Goal: Transaction & Acquisition: Purchase product/service

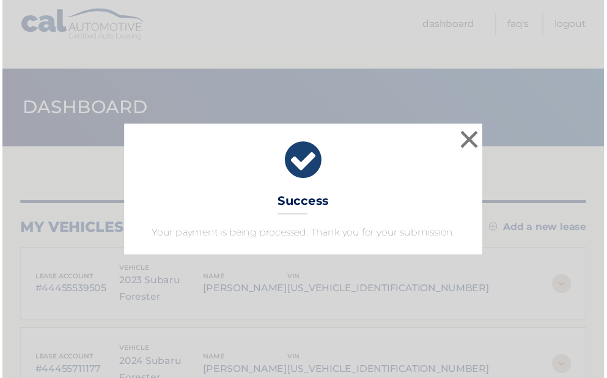
scroll to position [118, 0]
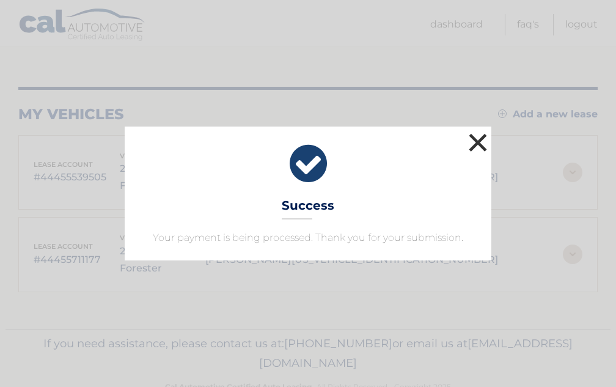
click at [479, 139] on button "×" at bounding box center [478, 142] width 24 height 24
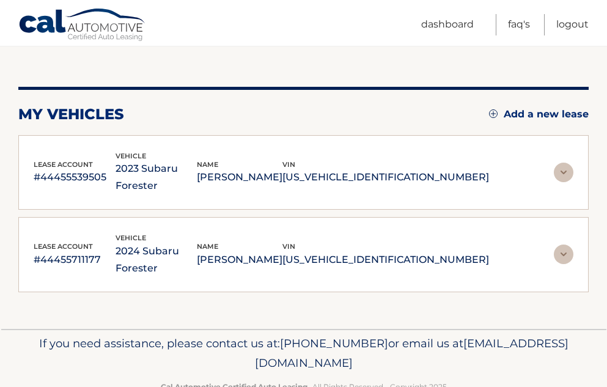
click at [560, 163] on img at bounding box center [564, 173] width 20 height 20
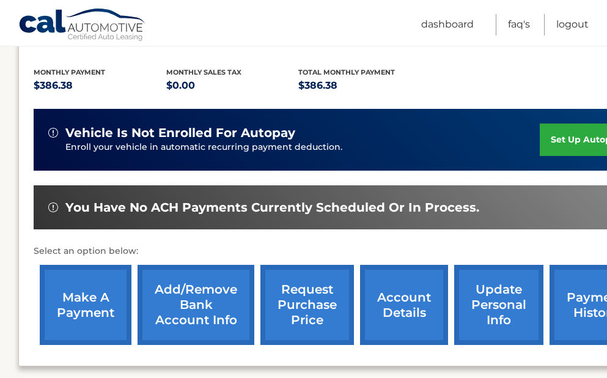
scroll to position [245, 0]
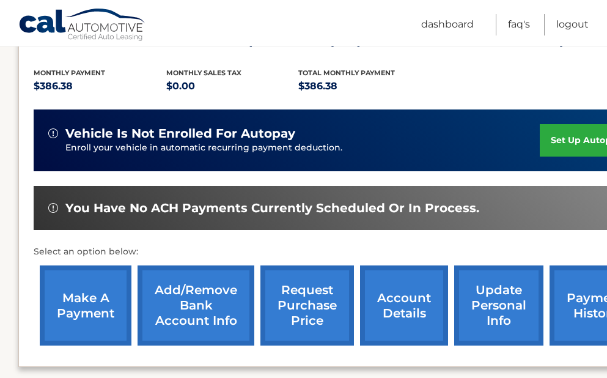
click at [92, 300] on link "make a payment" at bounding box center [86, 305] width 92 height 80
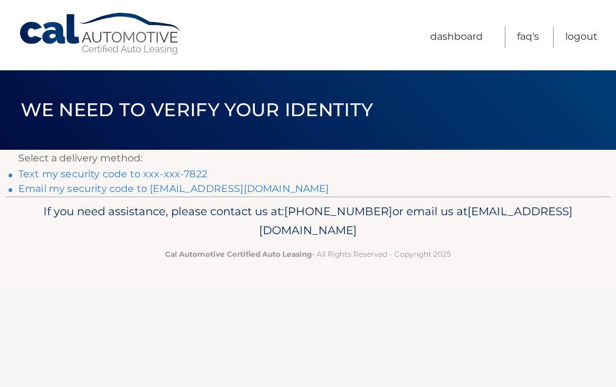
click at [215, 192] on link "Email my security code to l*******@verizon.net" at bounding box center [173, 189] width 311 height 12
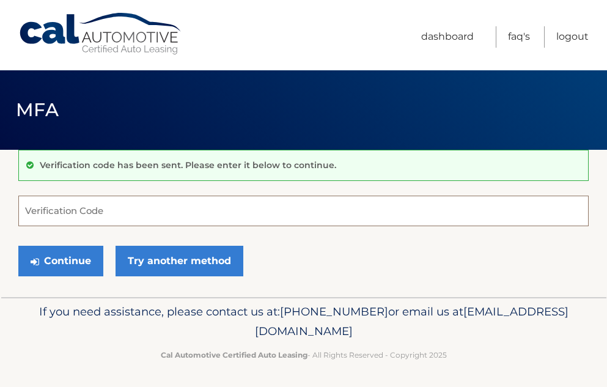
click at [94, 209] on input "Verification Code" at bounding box center [303, 211] width 571 height 31
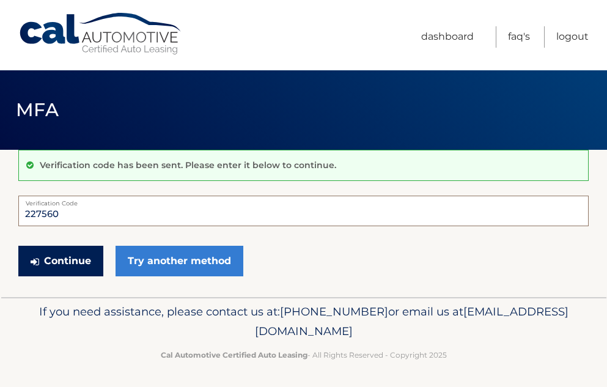
type input "227560"
click at [62, 254] on button "Continue" at bounding box center [60, 261] width 85 height 31
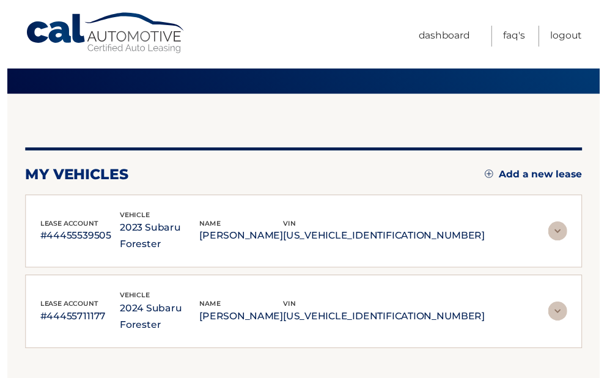
scroll to position [61, 0]
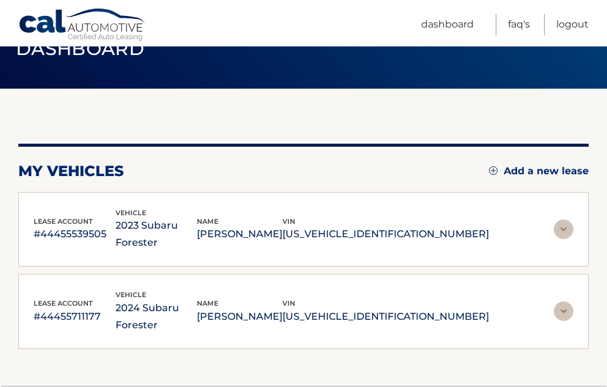
click at [564, 222] on img at bounding box center [564, 230] width 20 height 20
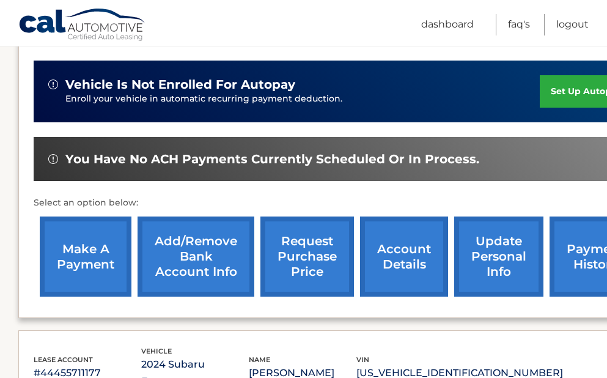
scroll to position [306, 0]
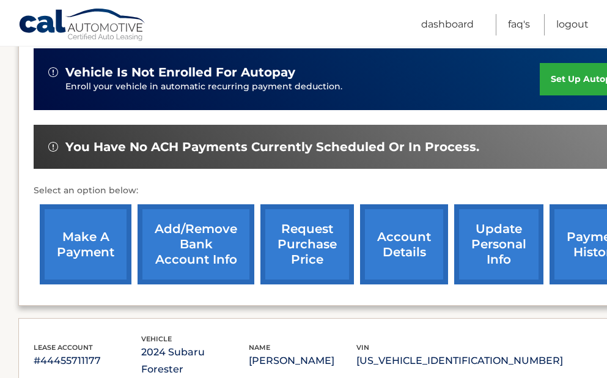
click at [76, 240] on link "make a payment" at bounding box center [86, 244] width 92 height 80
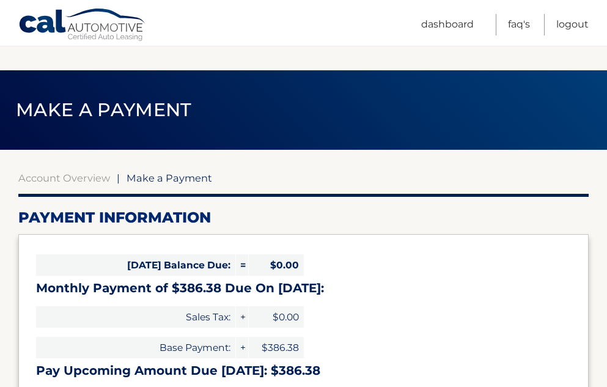
select select "MjNlMmJkZWQtZThmNy00ZDYyLWI2ZjMtNmQ2YjM2NGU5ZDRi"
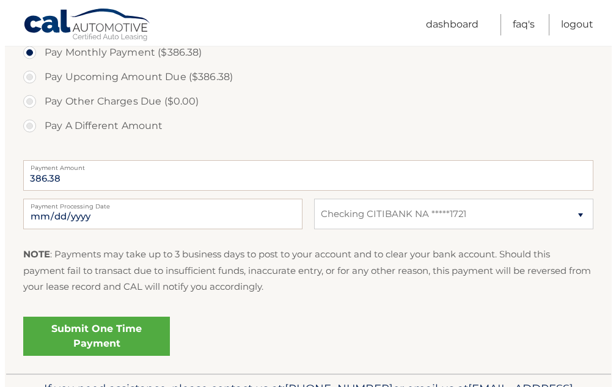
scroll to position [487, 0]
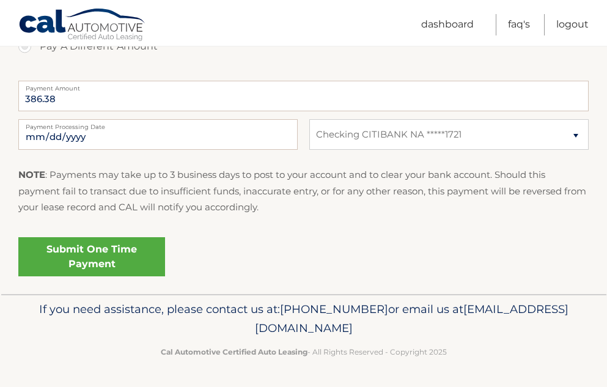
click at [106, 250] on link "Submit One Time Payment" at bounding box center [91, 256] width 147 height 39
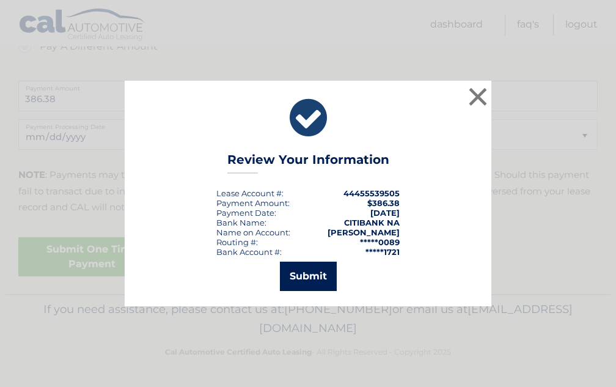
click at [296, 276] on button "Submit" at bounding box center [308, 276] width 57 height 29
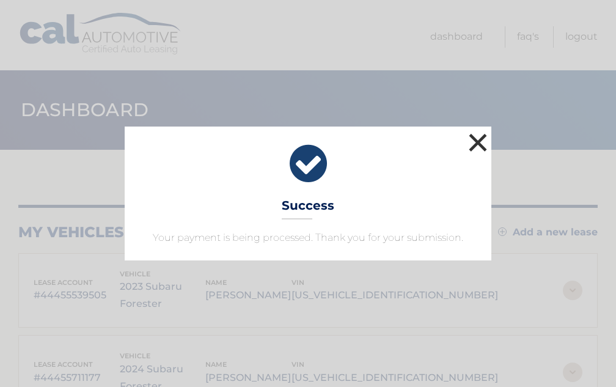
click at [479, 141] on button "×" at bounding box center [478, 142] width 24 height 24
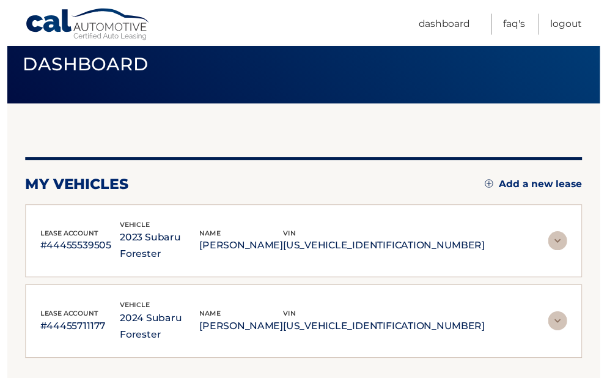
scroll to position [118, 0]
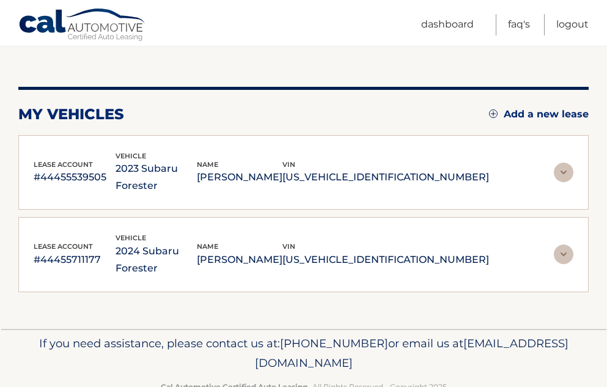
click at [560, 163] on img at bounding box center [564, 173] width 20 height 20
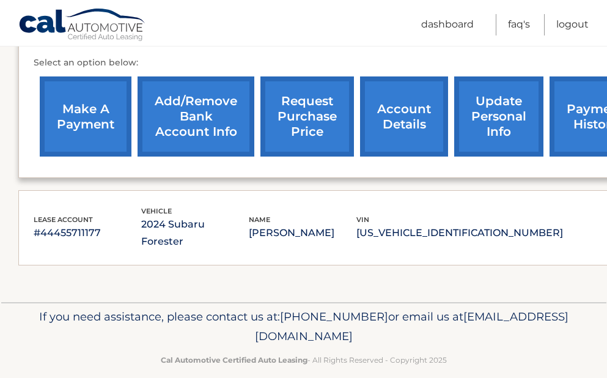
scroll to position [457, 53]
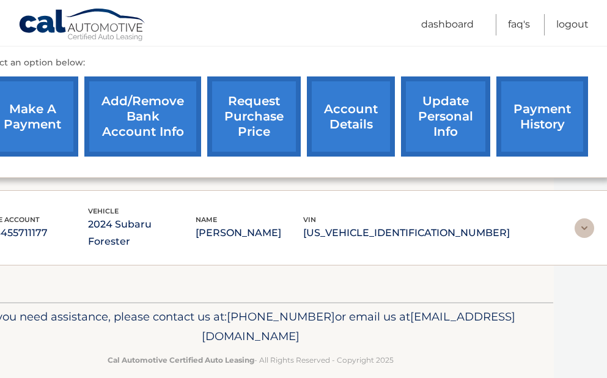
click at [577, 218] on img at bounding box center [585, 228] width 20 height 20
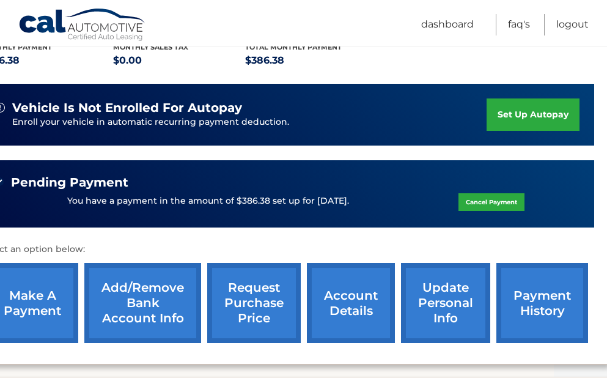
scroll to position [268, 53]
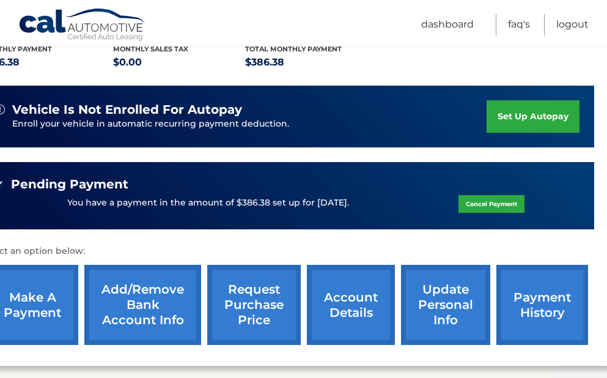
click at [364, 298] on link "account details" at bounding box center [351, 305] width 88 height 80
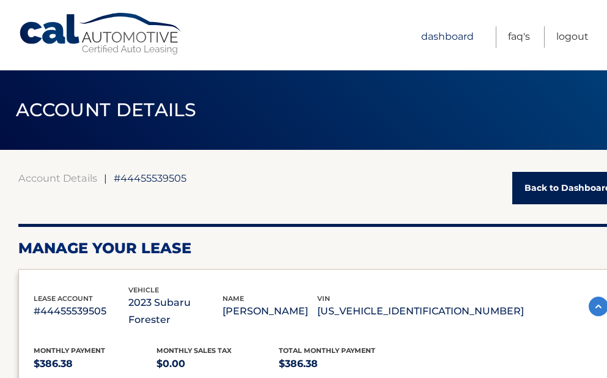
click at [458, 37] on link "Dashboard" at bounding box center [447, 36] width 53 height 21
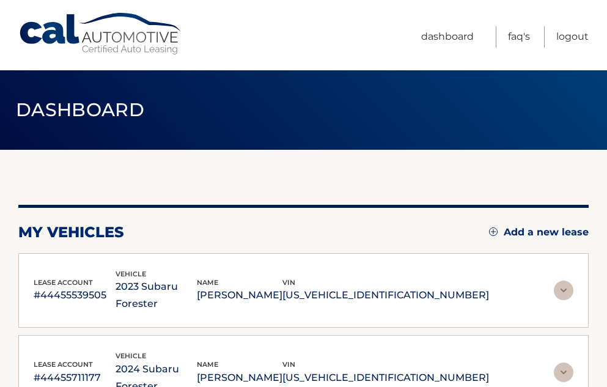
click at [560, 282] on img at bounding box center [564, 291] width 20 height 20
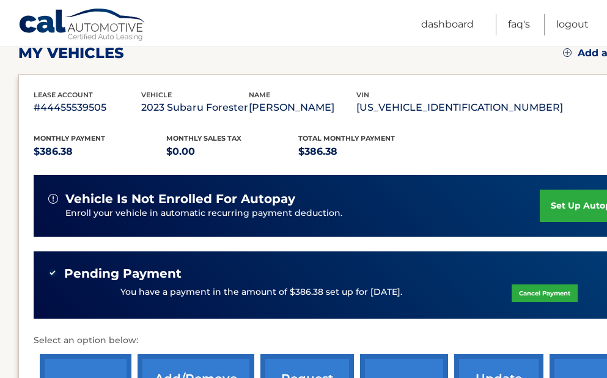
scroll to position [306, 0]
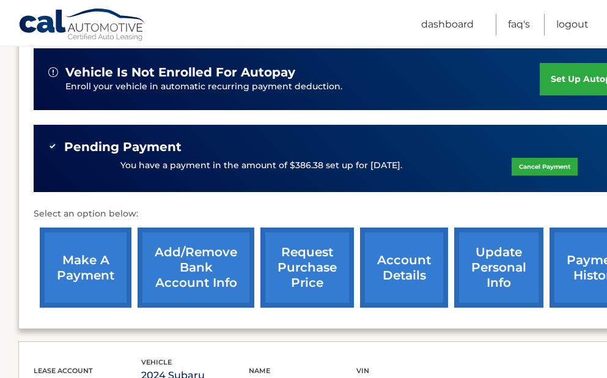
click at [585, 256] on link "payment history" at bounding box center [596, 267] width 92 height 80
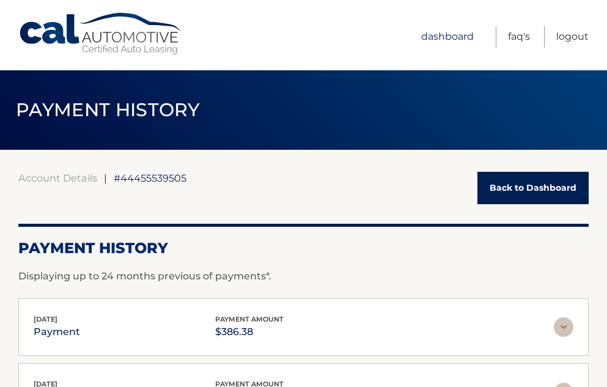
click at [454, 34] on link "Dashboard" at bounding box center [447, 36] width 53 height 21
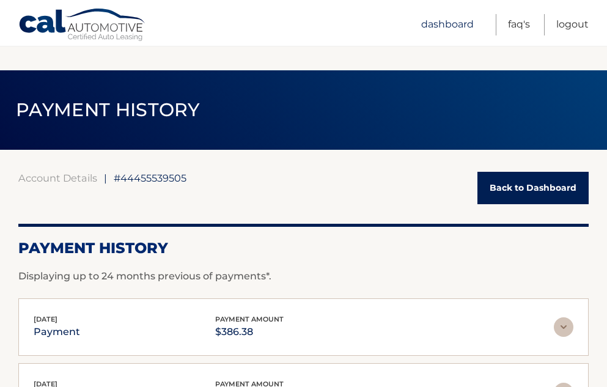
scroll to position [143, 0]
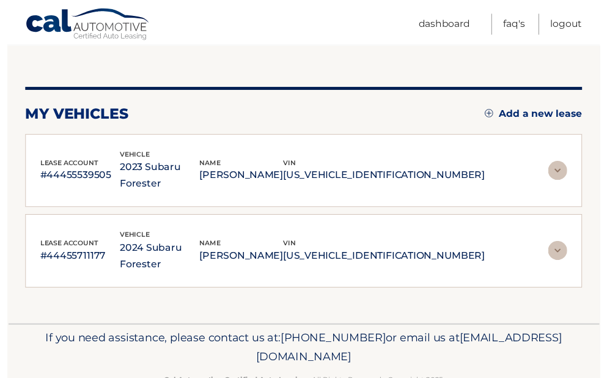
scroll to position [118, 0]
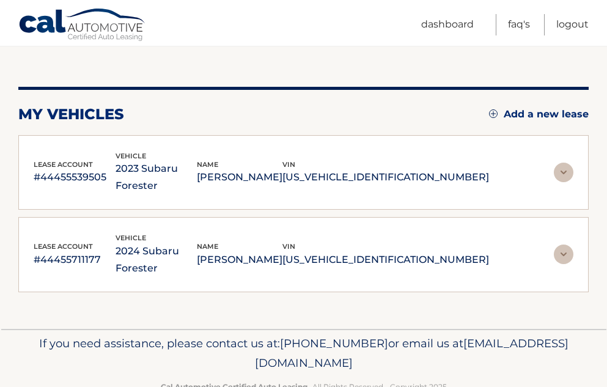
click at [572, 163] on img at bounding box center [564, 173] width 20 height 20
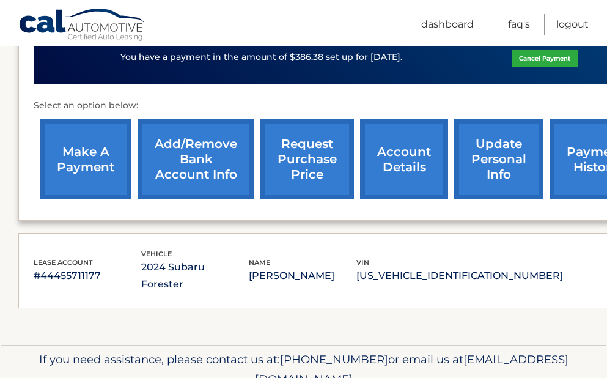
scroll to position [424, 0]
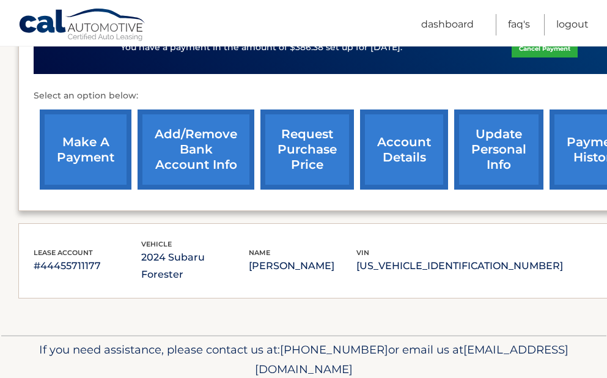
click at [411, 144] on link "account details" at bounding box center [404, 149] width 88 height 80
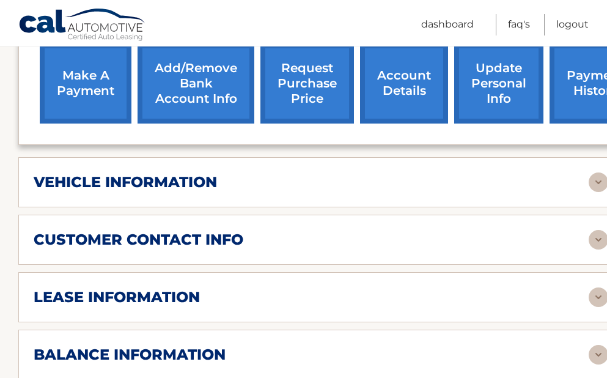
scroll to position [550, 0]
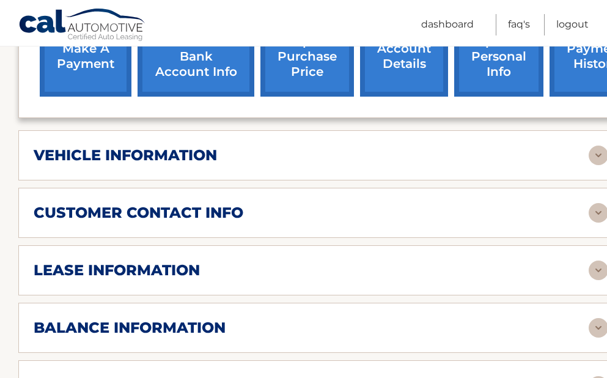
click at [597, 261] on img at bounding box center [599, 271] width 20 height 20
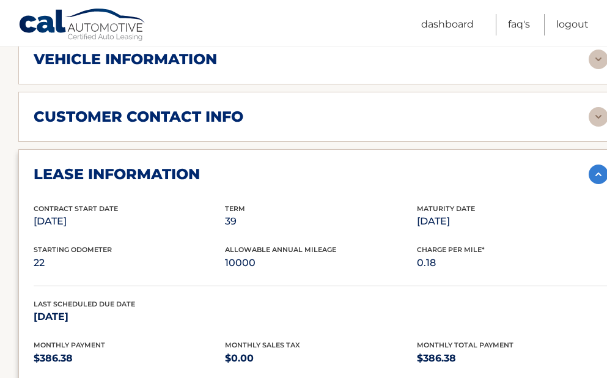
scroll to position [673, 0]
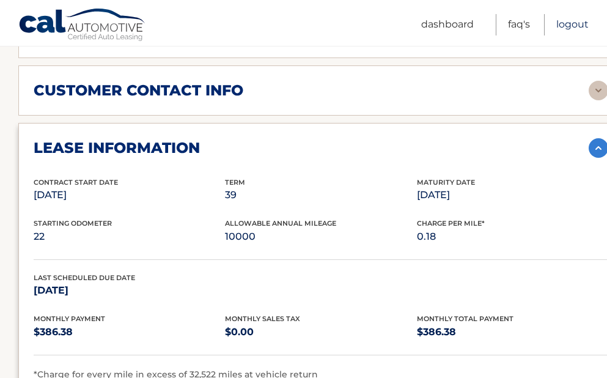
click at [582, 25] on link "Logout" at bounding box center [572, 24] width 32 height 21
